Goal: Navigation & Orientation: Understand site structure

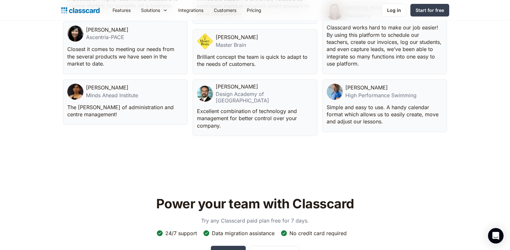
scroll to position [1777, 0]
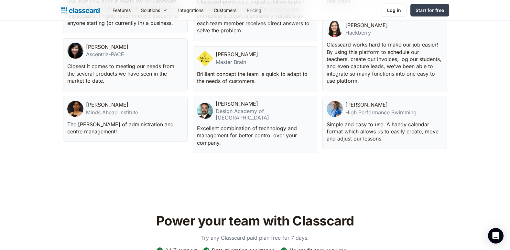
click at [258, 8] on link "Pricing" at bounding box center [253, 10] width 25 height 15
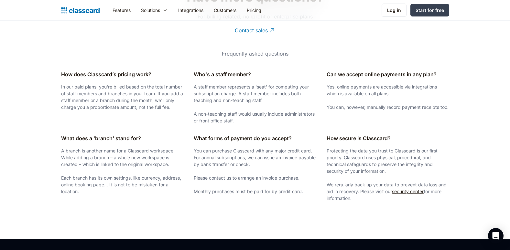
scroll to position [1196, 0]
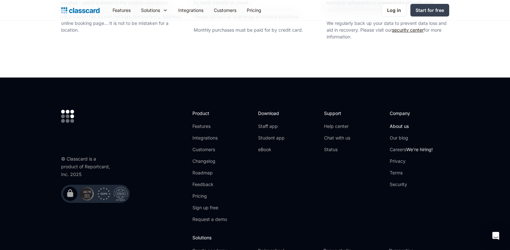
click at [406, 124] on link "About us" at bounding box center [410, 126] width 43 height 6
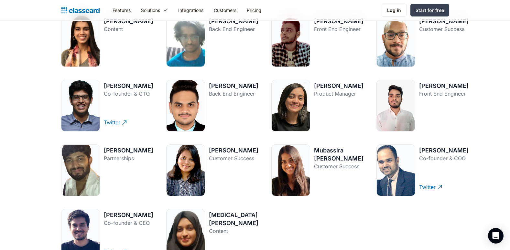
scroll to position [840, 0]
